Goal: Task Accomplishment & Management: Manage account settings

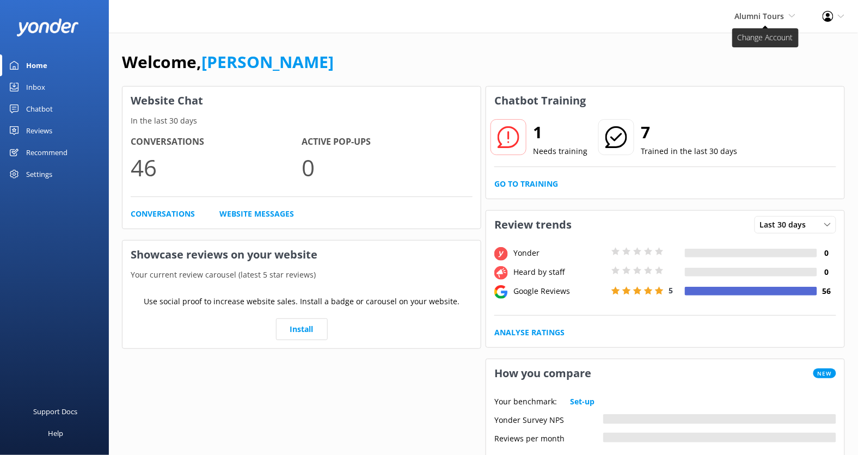
click at [761, 21] on span "Alumni Tours Kendall's Adventure Co Cool Tours Virtual Assistant Tongariro Rive…" at bounding box center [765, 16] width 60 height 12
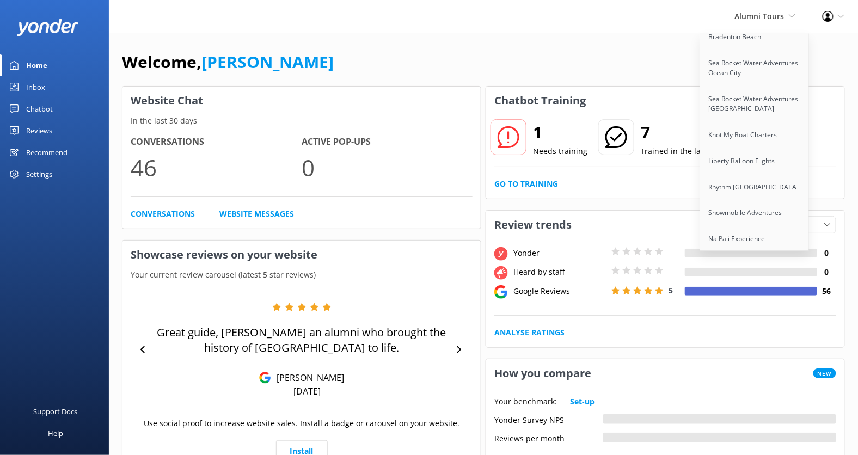
scroll to position [1863, 0]
click at [726, 255] on link "Hanmer Springs Thermal Pools & Spa" at bounding box center [755, 273] width 109 height 36
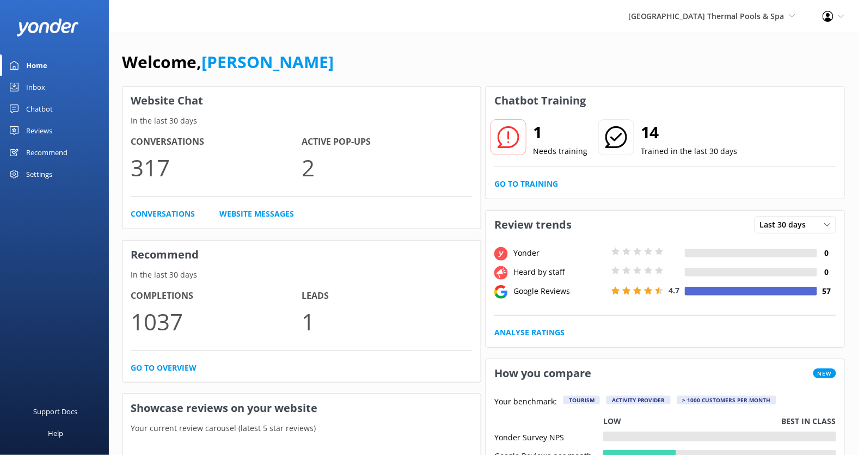
click at [44, 107] on div "Chatbot" at bounding box center [39, 109] width 27 height 22
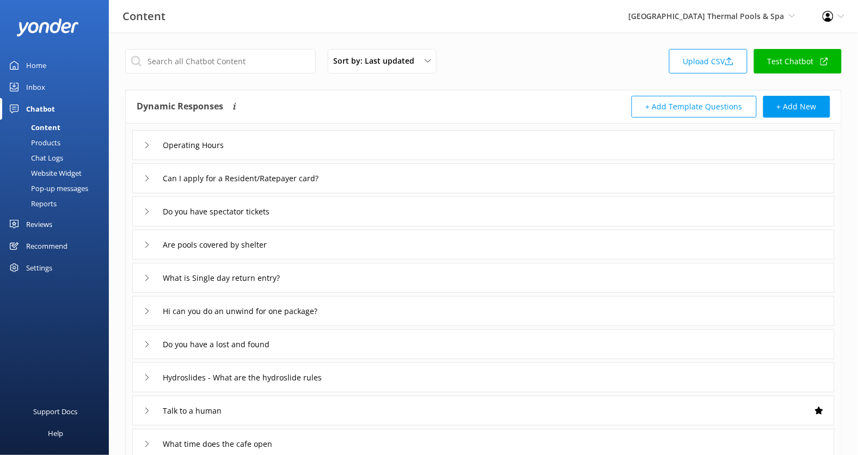
click at [501, 244] on div "Are pools covered by shelter" at bounding box center [483, 245] width 702 height 30
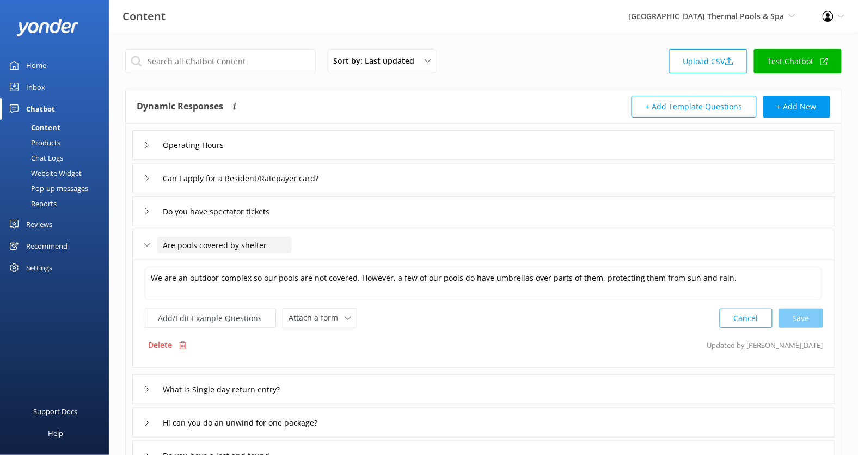
click at [237, 248] on input "Are pools covered by shelter" at bounding box center [224, 245] width 135 height 16
click at [785, 64] on link "Test Chatbot" at bounding box center [798, 61] width 88 height 25
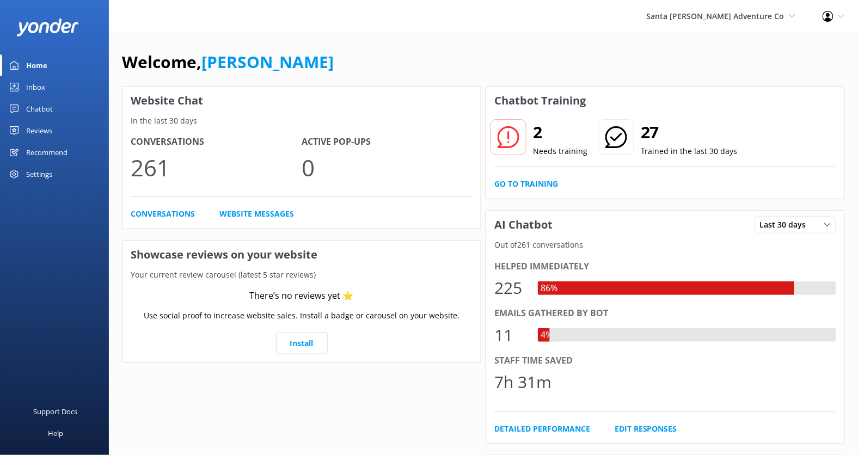
click at [50, 151] on div "Recommend" at bounding box center [46, 153] width 41 height 22
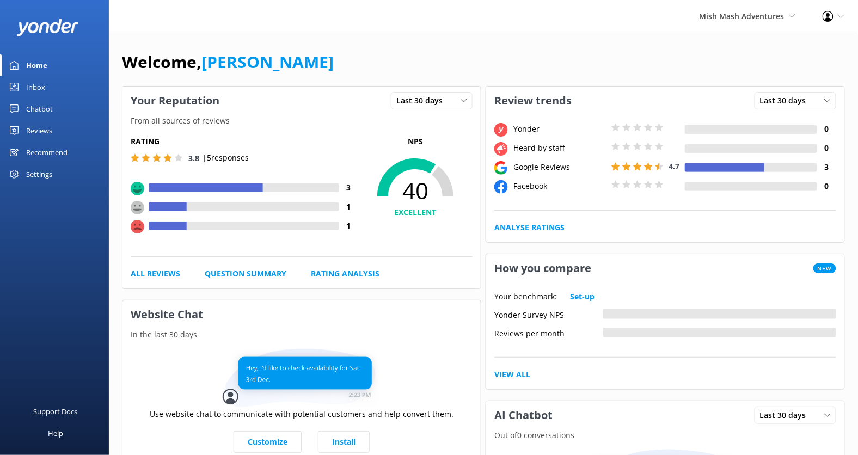
click at [42, 133] on div "Reviews" at bounding box center [39, 131] width 26 height 22
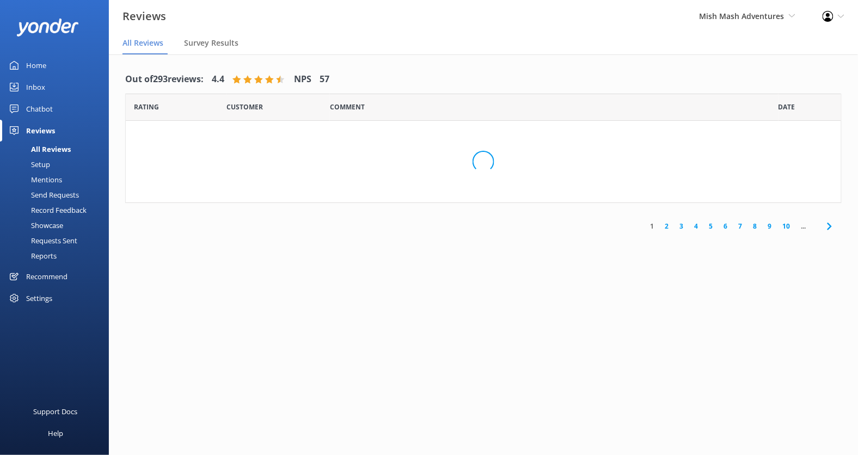
click at [48, 163] on div "Setup" at bounding box center [29, 164] width 44 height 15
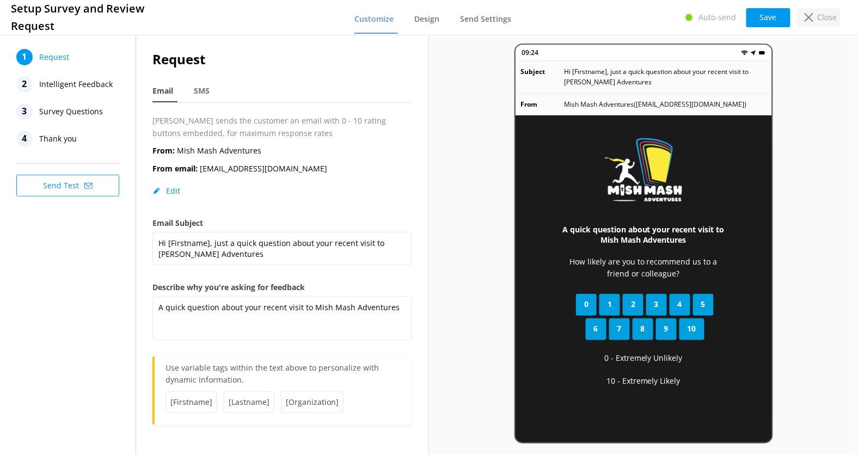
click at [820, 20] on p "Close" at bounding box center [828, 17] width 20 height 12
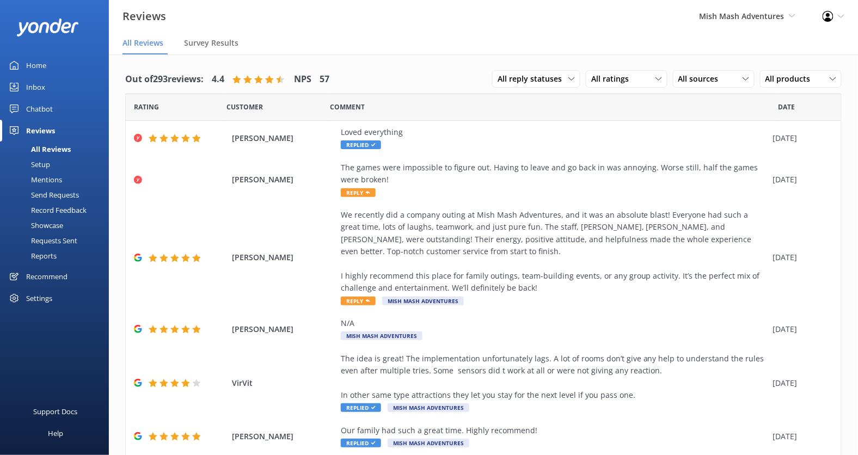
click at [63, 193] on div "Send Requests" at bounding box center [43, 194] width 72 height 15
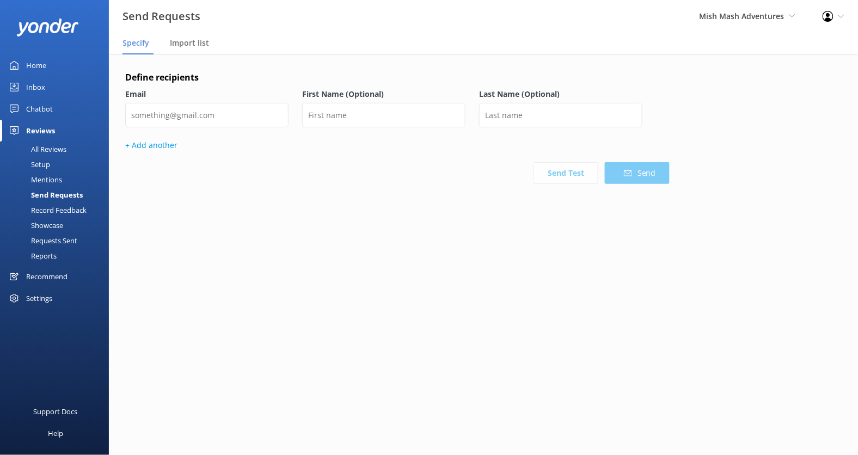
click at [60, 237] on div "Requests Sent" at bounding box center [42, 240] width 71 height 15
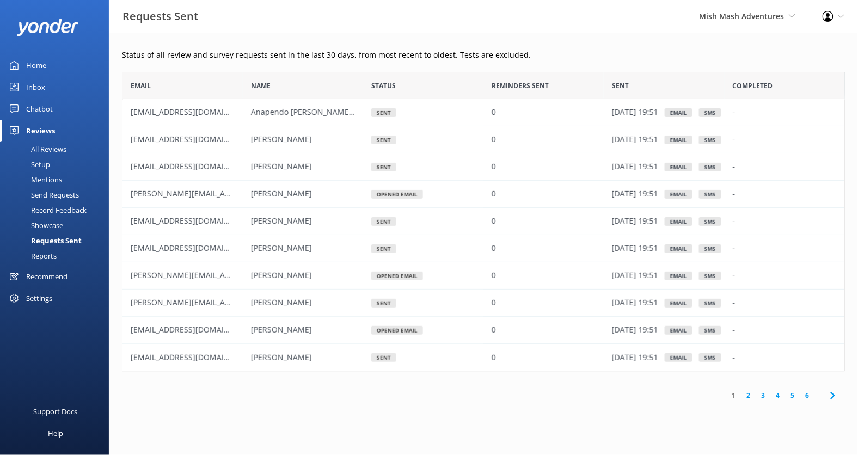
scroll to position [300, 723]
